Goal: Task Accomplishment & Management: Use online tool/utility

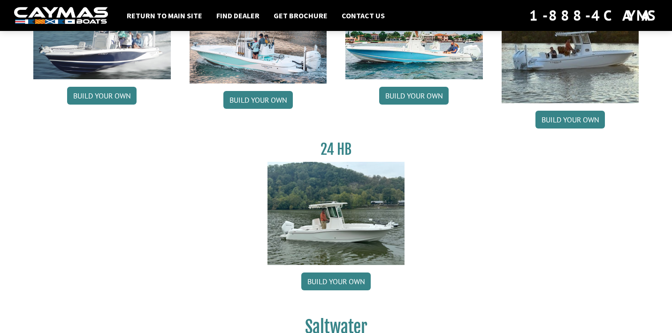
scroll to position [136, 0]
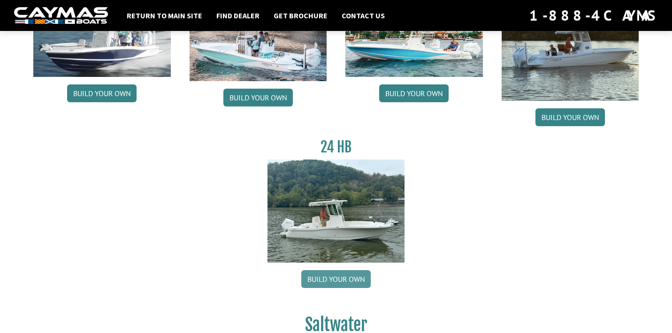
click at [331, 279] on link "Build your own" at bounding box center [335, 279] width 69 height 18
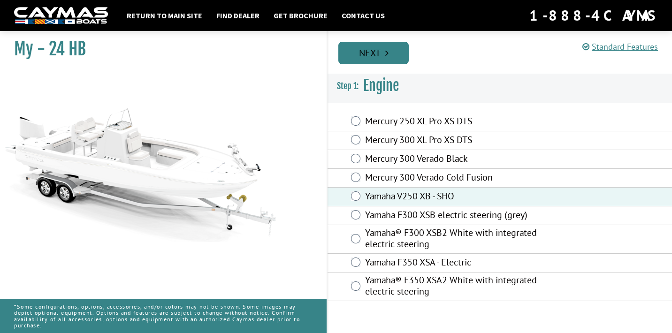
click at [372, 53] on link "Next" at bounding box center [373, 53] width 70 height 23
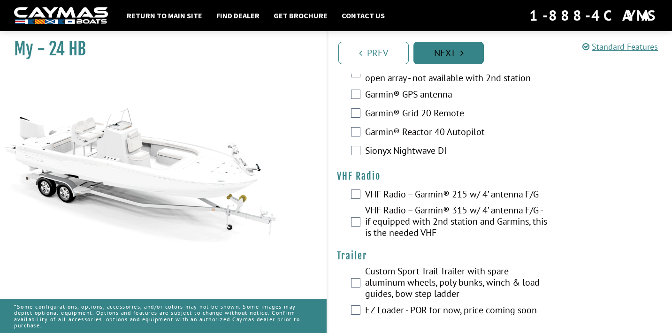
click at [444, 58] on link "Next" at bounding box center [448, 53] width 70 height 23
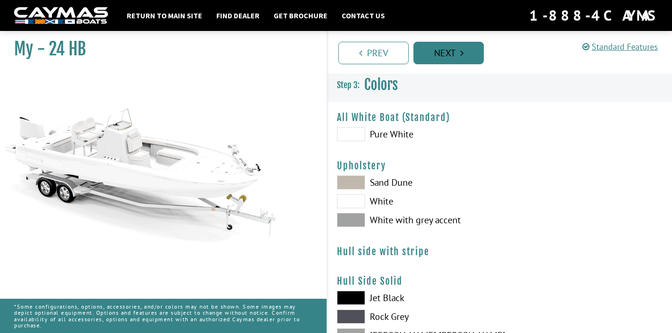
click at [444, 58] on link "Next" at bounding box center [448, 53] width 70 height 23
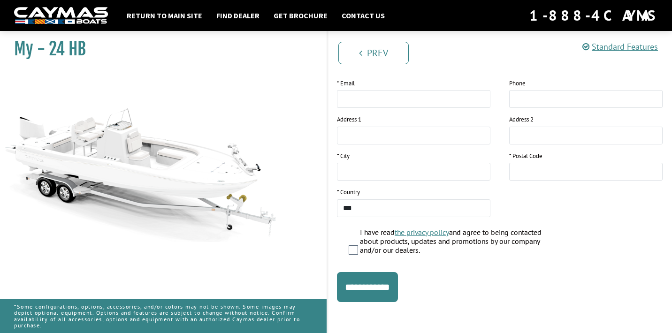
scroll to position [187, 0]
click at [397, 292] on input "**********" at bounding box center [367, 287] width 61 height 30
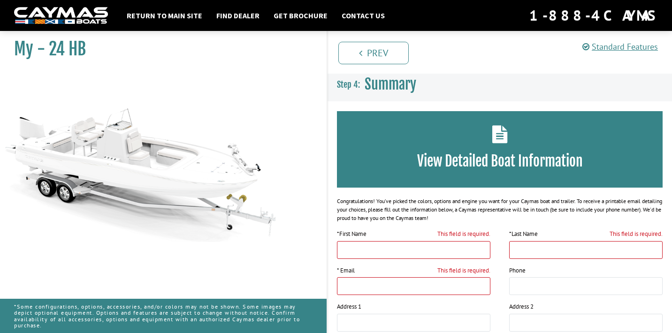
scroll to position [0, 0]
click at [235, 16] on link "Find Dealer" at bounding box center [237, 15] width 53 height 12
